Goal: Transaction & Acquisition: Purchase product/service

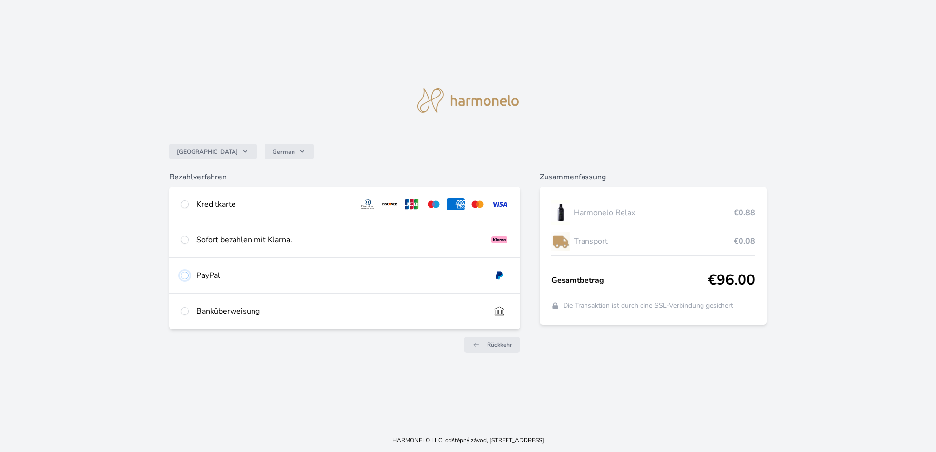
click at [187, 277] on input "radio" at bounding box center [185, 276] width 8 height 8
radio input "true"
click at [187, 278] on input "radio" at bounding box center [185, 276] width 8 height 8
radio input "true"
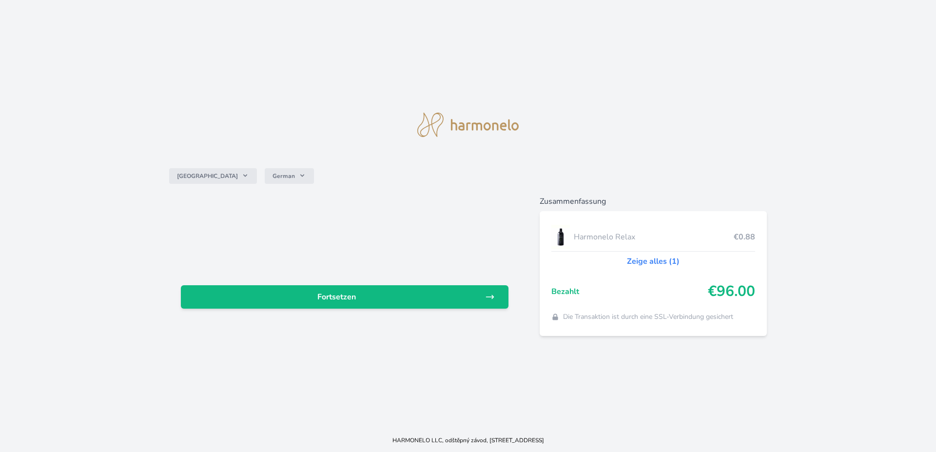
click at [361, 109] on div "Deutschland German Fortsetzen Zusammenfassung Harmonelo Relax €0.88 Zeige alles…" at bounding box center [468, 214] width 936 height 429
click at [461, 125] on img at bounding box center [467, 125] width 101 height 24
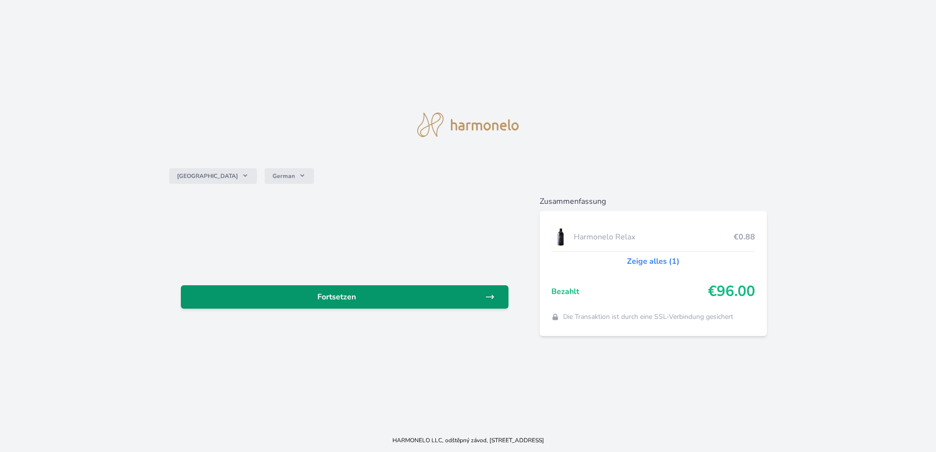
click at [329, 297] on span "Fortsetzen" at bounding box center [337, 297] width 297 height 12
